Goal: Find specific page/section: Find specific page/section

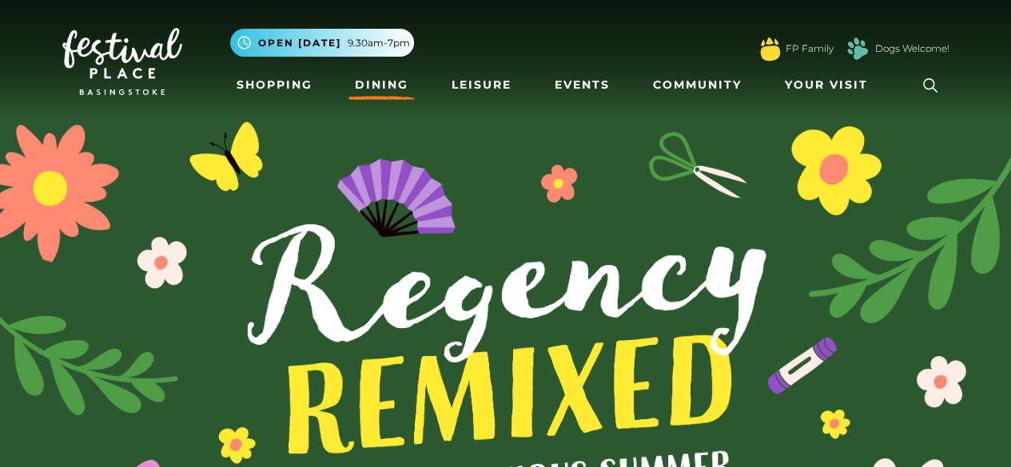
click at [393, 84] on link "Dining" at bounding box center [381, 85] width 66 height 30
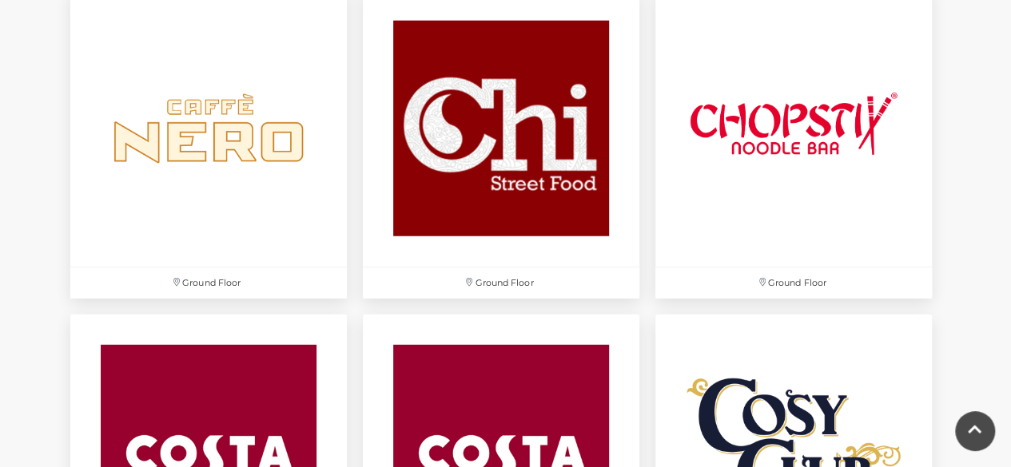
scroll to position [2059, 0]
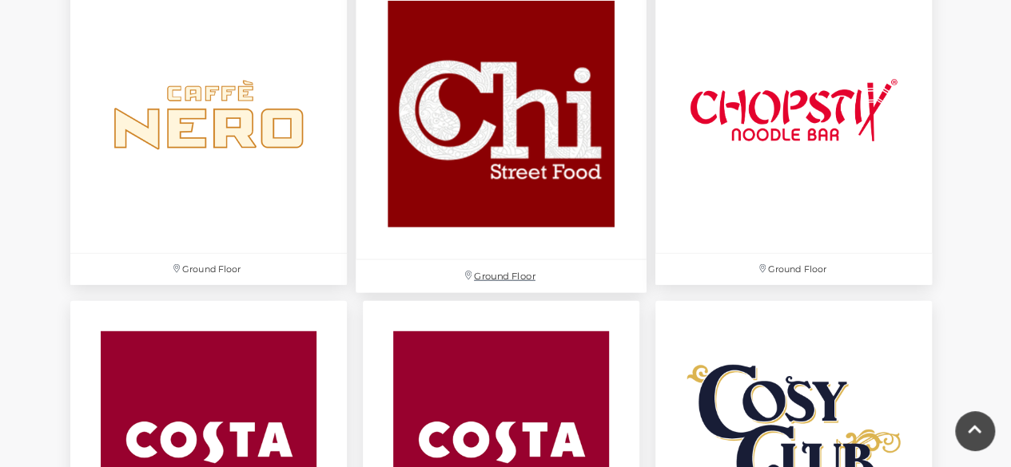
click at [490, 91] on img at bounding box center [501, 114] width 291 height 291
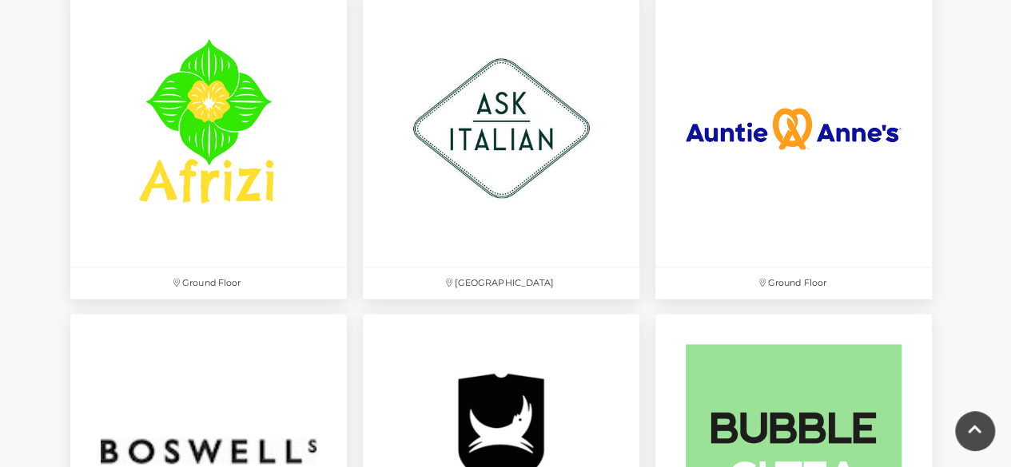
scroll to position [1073, 0]
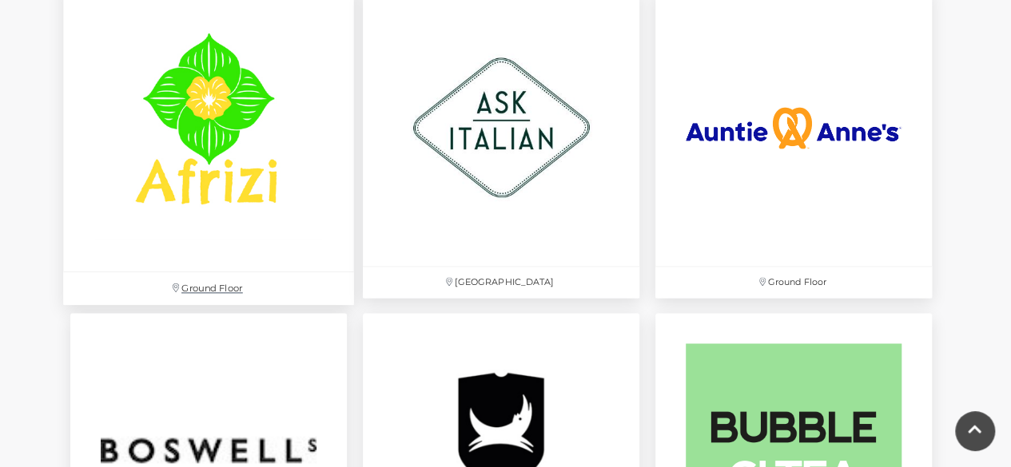
click at [209, 86] on img at bounding box center [208, 127] width 291 height 291
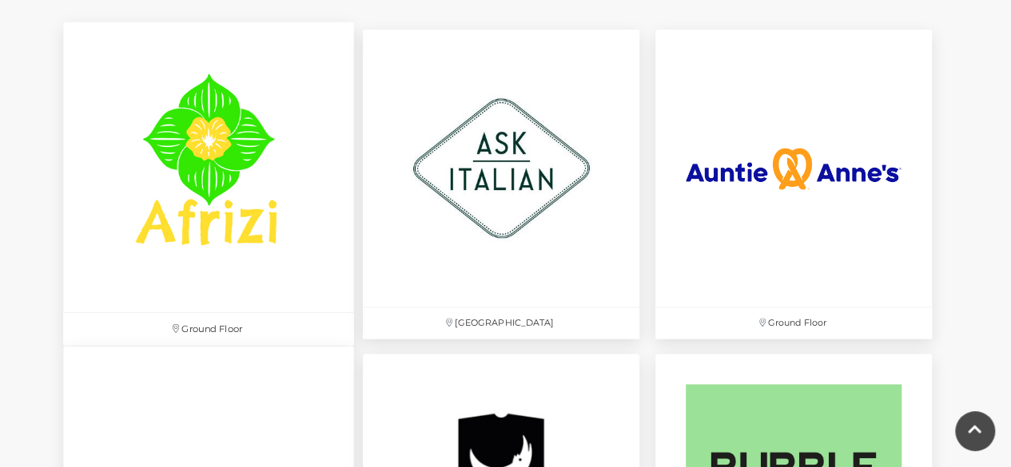
scroll to position [991, 0]
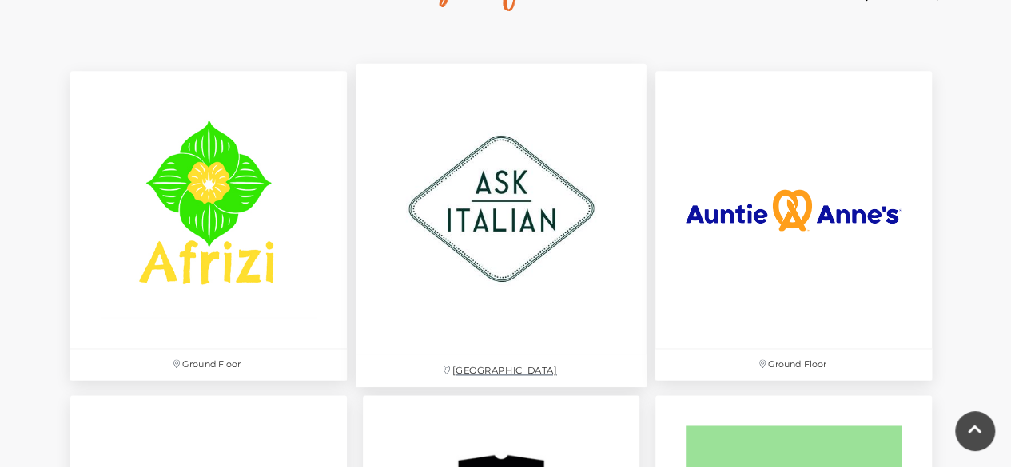
click at [532, 245] on img at bounding box center [501, 209] width 291 height 291
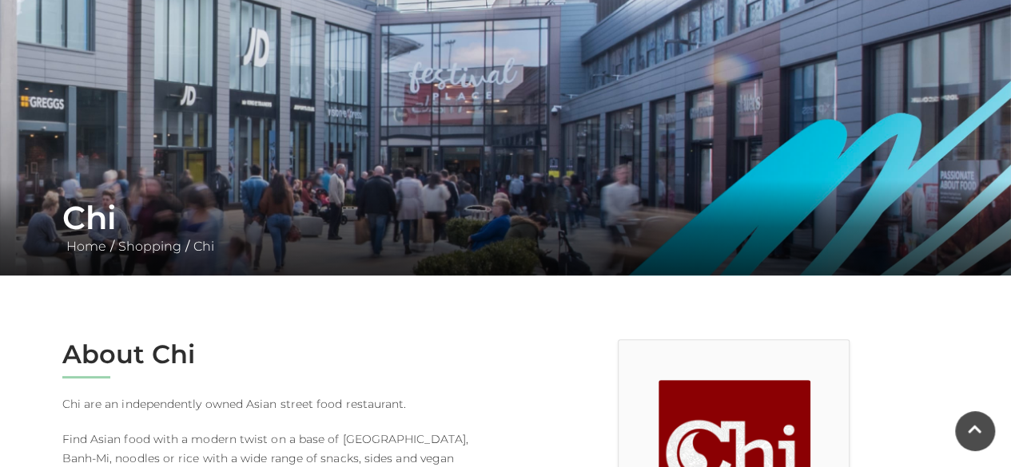
scroll to position [174, 0]
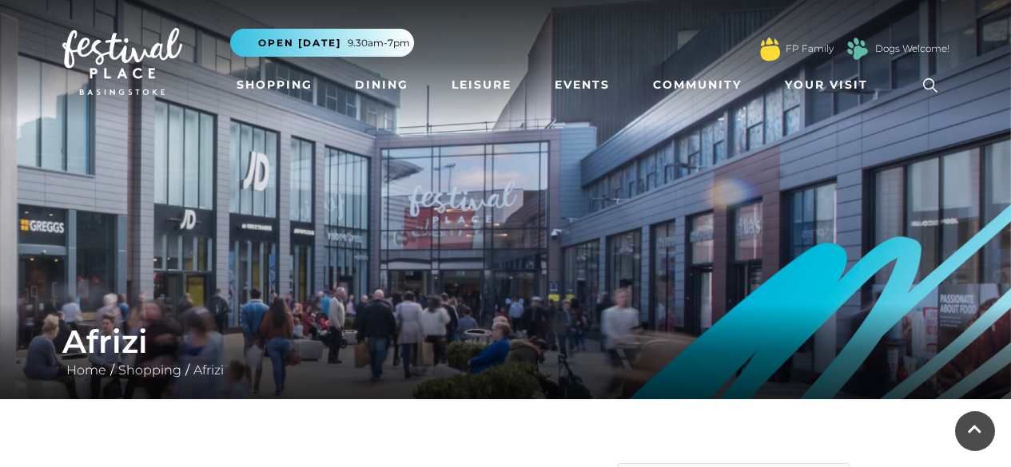
scroll to position [369, 0]
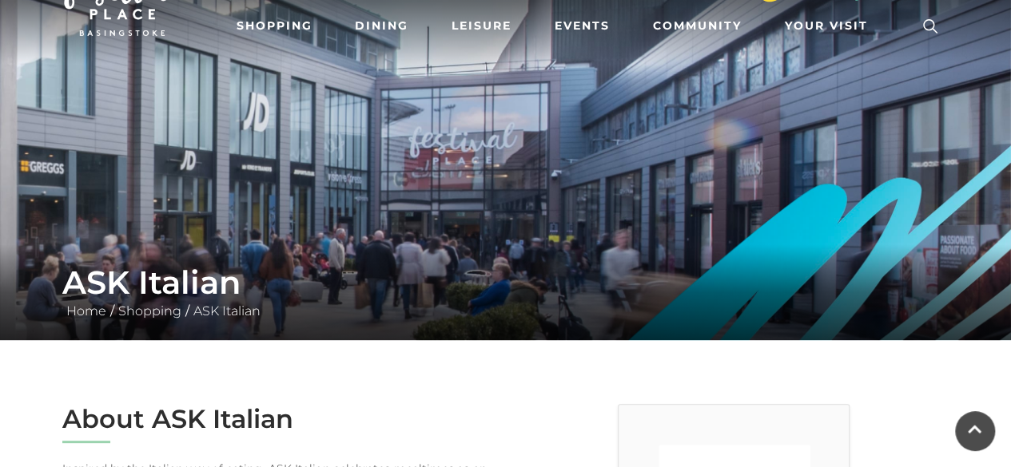
scroll to position [60, 0]
